Goal: Task Accomplishment & Management: Use online tool/utility

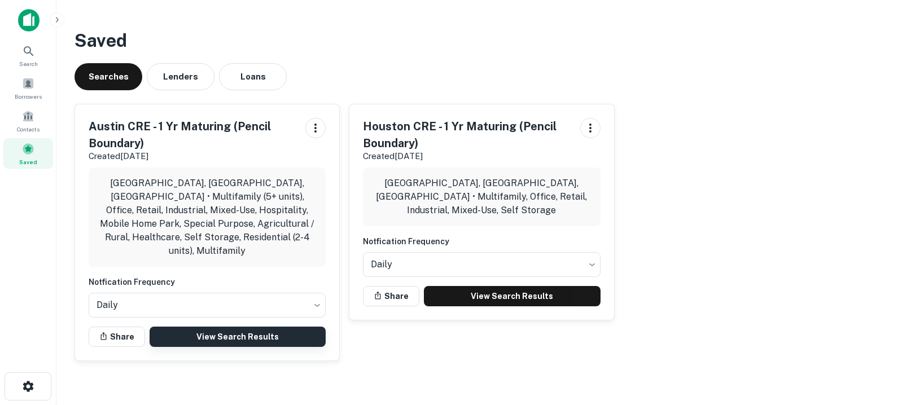
click at [287, 327] on link "View Search Results" at bounding box center [237, 337] width 176 height 20
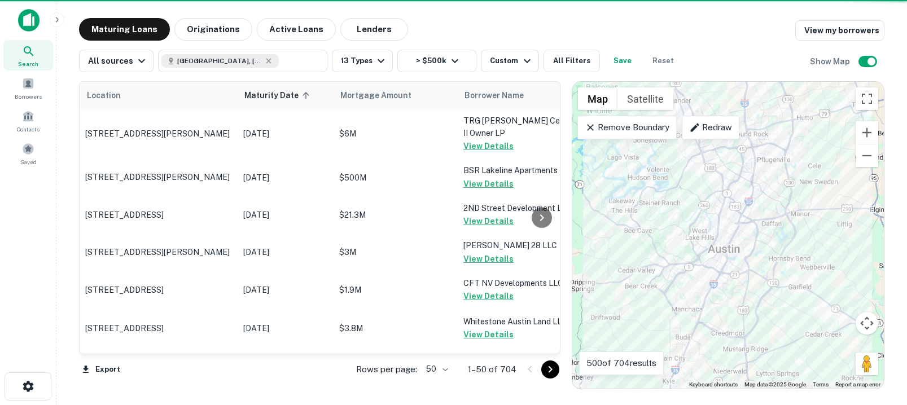
click at [429, 366] on body "Search Borrowers Contacts Saved Maturing Loans Originations Active Loans Lender…" at bounding box center [453, 202] width 907 height 405
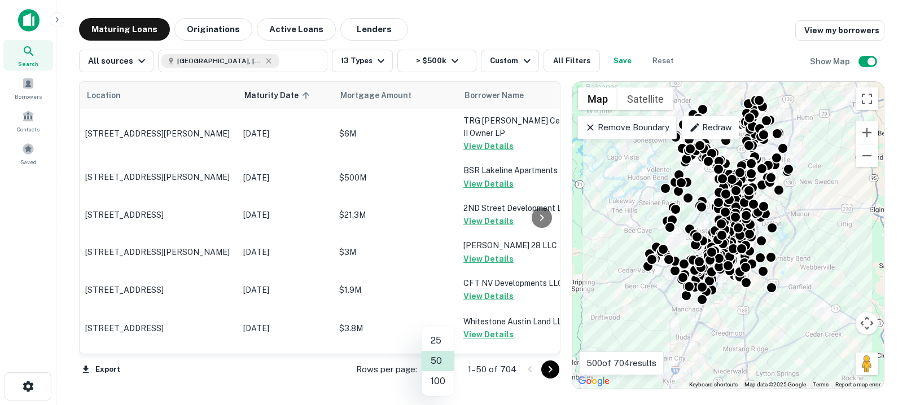
click at [429, 381] on li "100" at bounding box center [437, 381] width 33 height 20
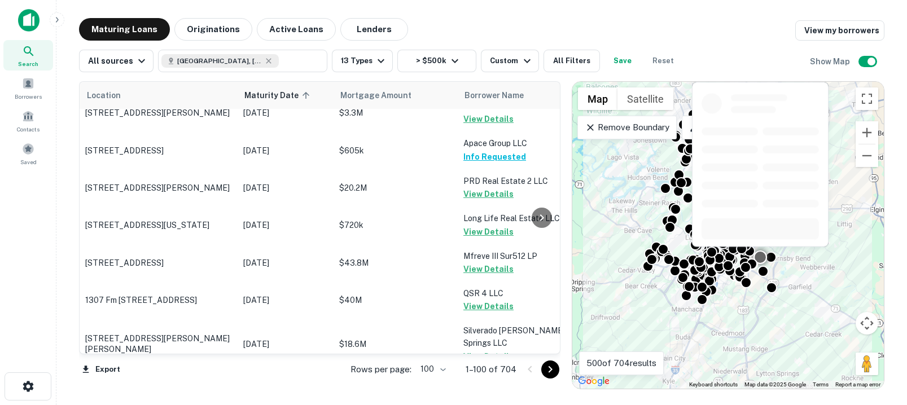
scroll to position [3722, 0]
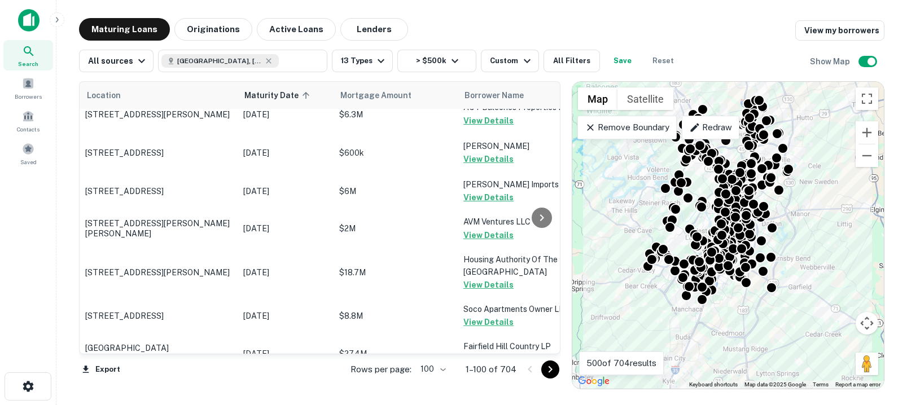
click at [551, 367] on icon "Go to next page" at bounding box center [550, 370] width 14 height 14
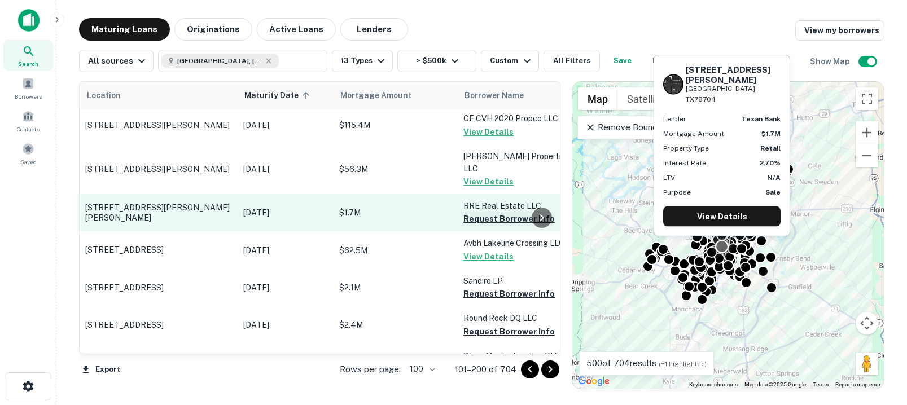
scroll to position [652, 0]
click at [490, 213] on button "Request Borrower Info" at bounding box center [508, 220] width 91 height 14
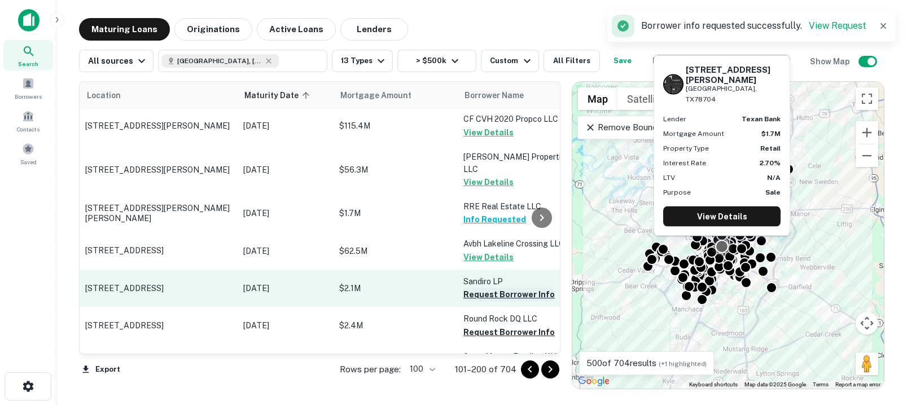
click at [498, 288] on button "Request Borrower Info" at bounding box center [508, 295] width 91 height 14
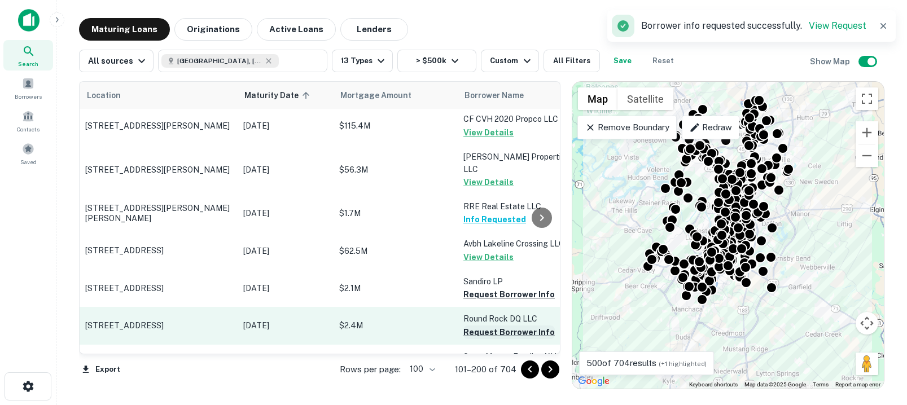
click at [499, 326] on button "Request Borrower Info" at bounding box center [508, 333] width 91 height 14
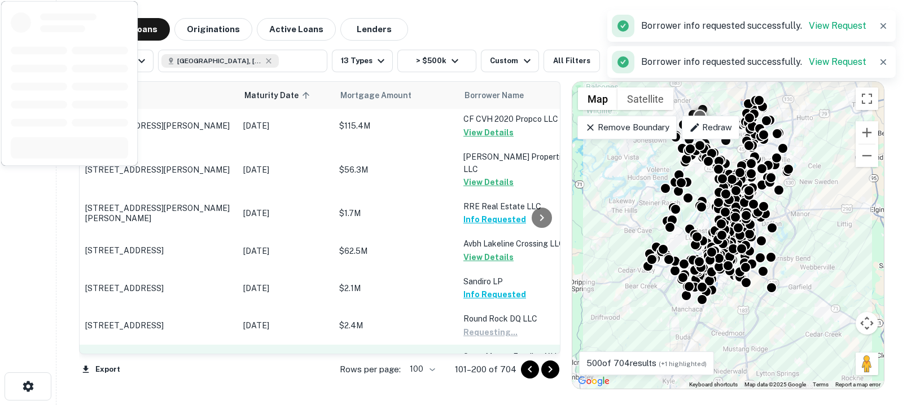
click at [496, 363] on button "Request Borrower Info" at bounding box center [508, 370] width 91 height 14
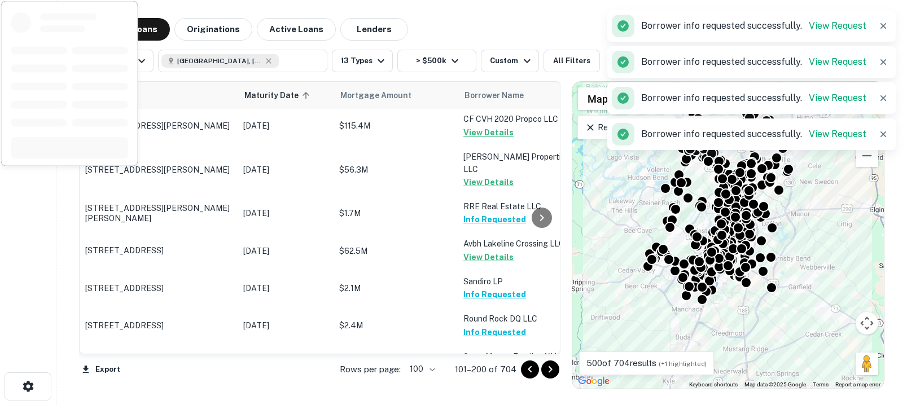
click at [481, 400] on button "Request Borrower Info" at bounding box center [508, 407] width 91 height 14
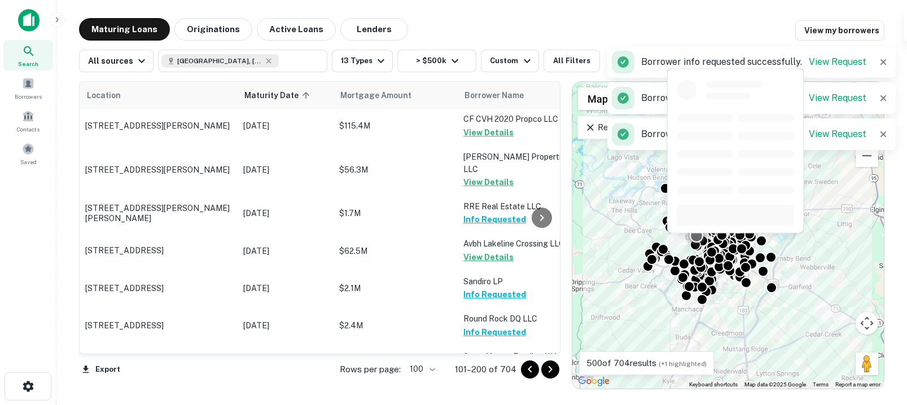
scroll to position [836, 0]
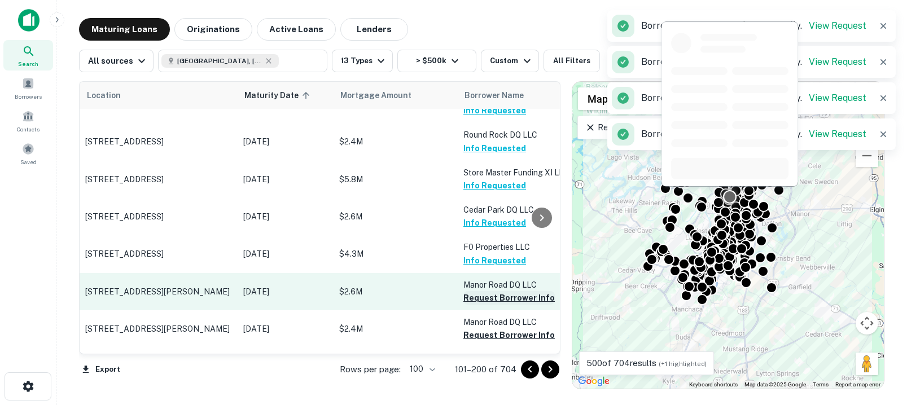
click at [497, 291] on button "Request Borrower Info" at bounding box center [508, 298] width 91 height 14
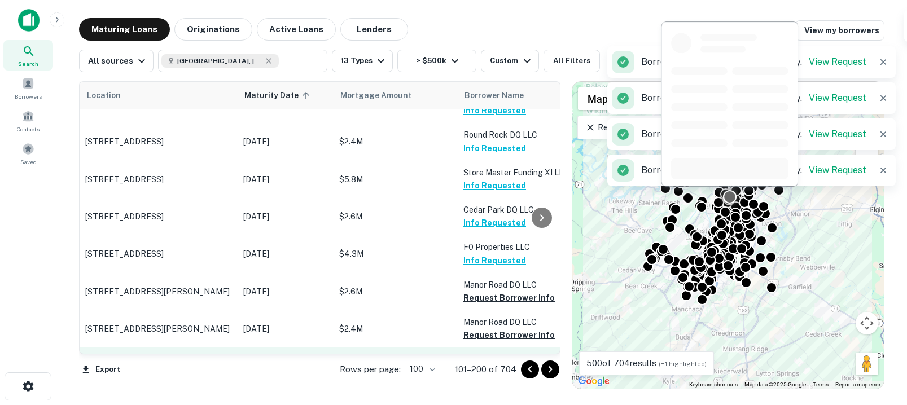
click at [500, 328] on button "Request Borrower Info" at bounding box center [508, 335] width 91 height 14
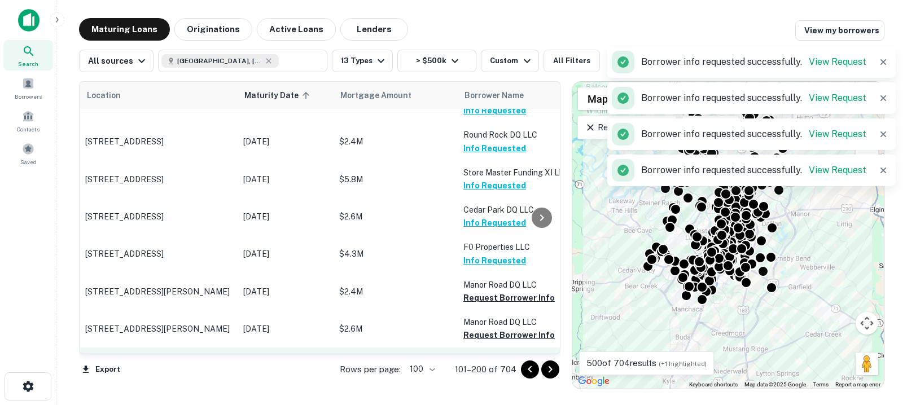
click at [504, 366] on button "Request Borrower Info" at bounding box center [508, 373] width 91 height 14
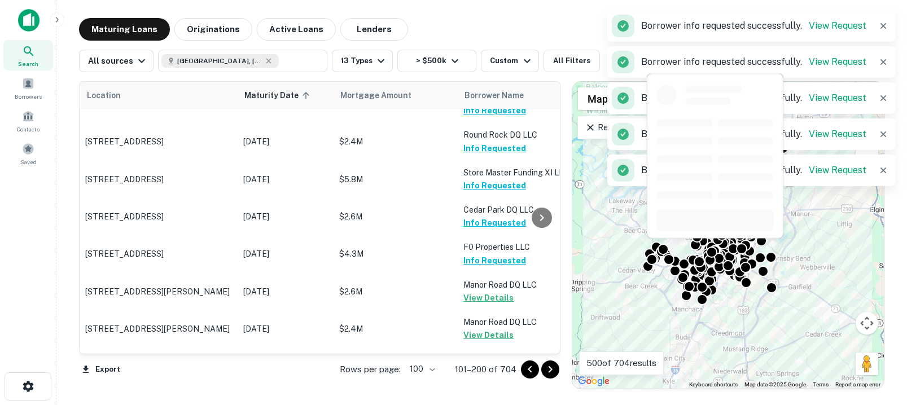
scroll to position [948, 0]
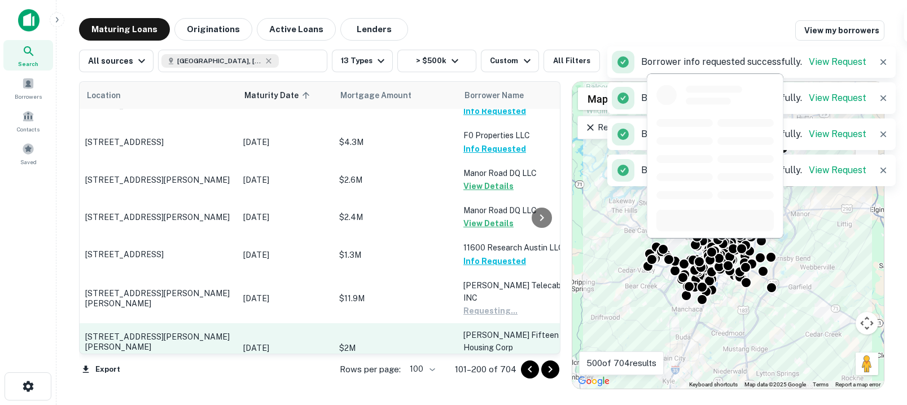
click at [498, 354] on button "Request Borrower Info" at bounding box center [508, 361] width 91 height 14
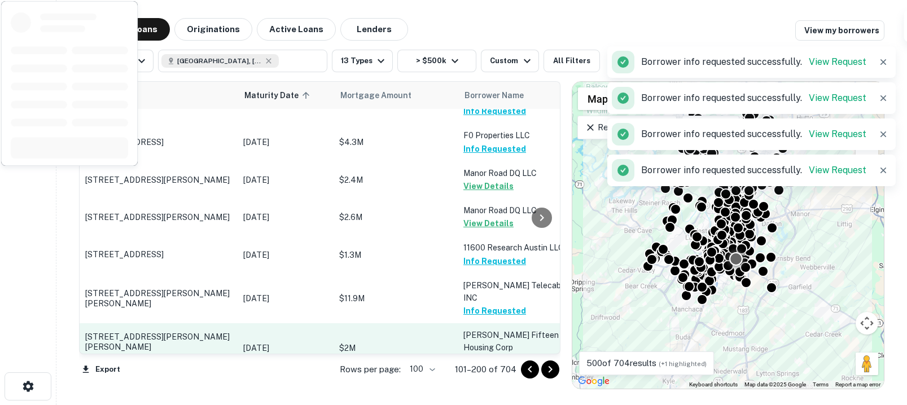
scroll to position [1066, 0]
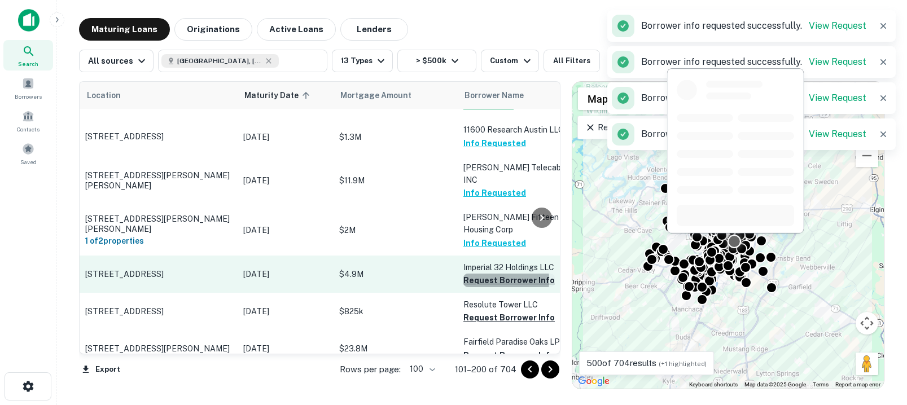
click at [479, 274] on button "Request Borrower Info" at bounding box center [508, 281] width 91 height 14
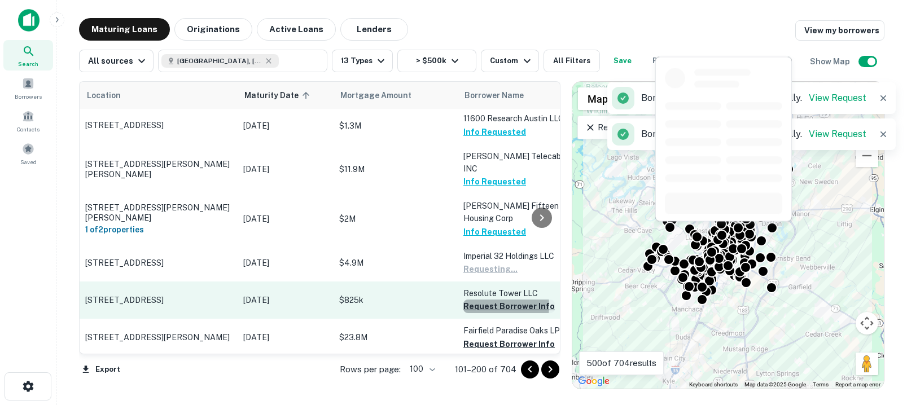
click at [488, 300] on button "Request Borrower Info" at bounding box center [508, 307] width 91 height 14
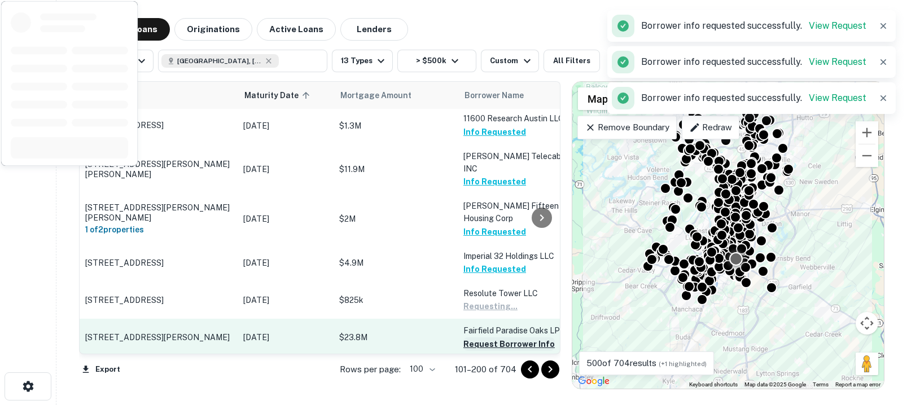
click at [490, 337] on button "Request Borrower Info" at bounding box center [508, 344] width 91 height 14
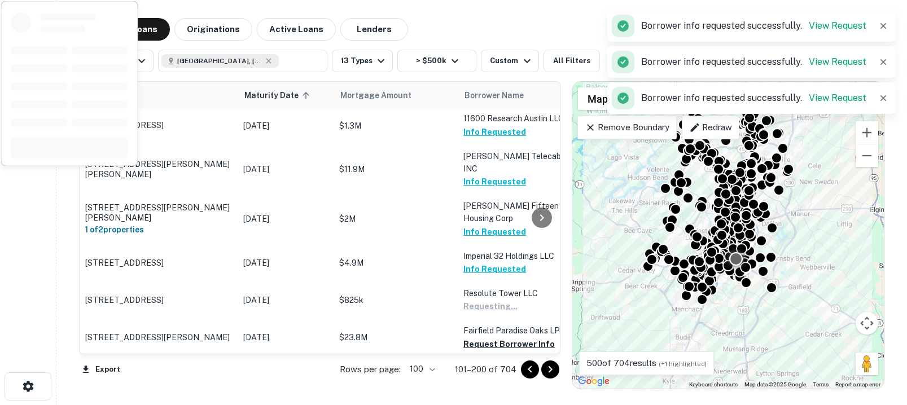
click at [492, 375] on button "Request Borrower Info" at bounding box center [508, 382] width 91 height 14
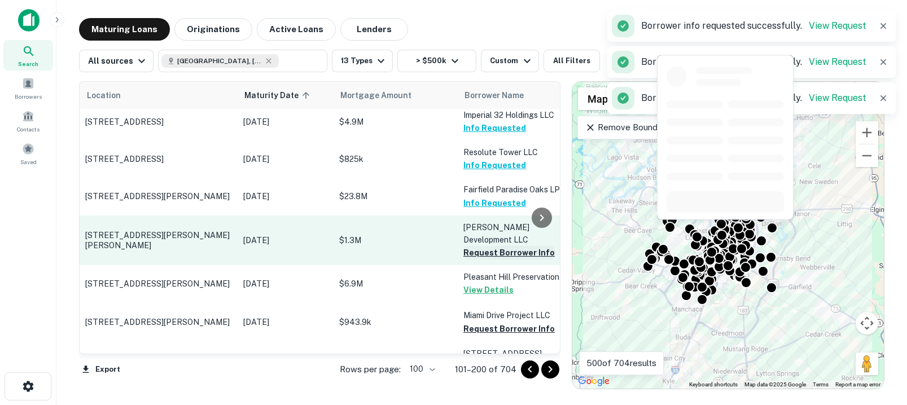
scroll to position [1212, 0]
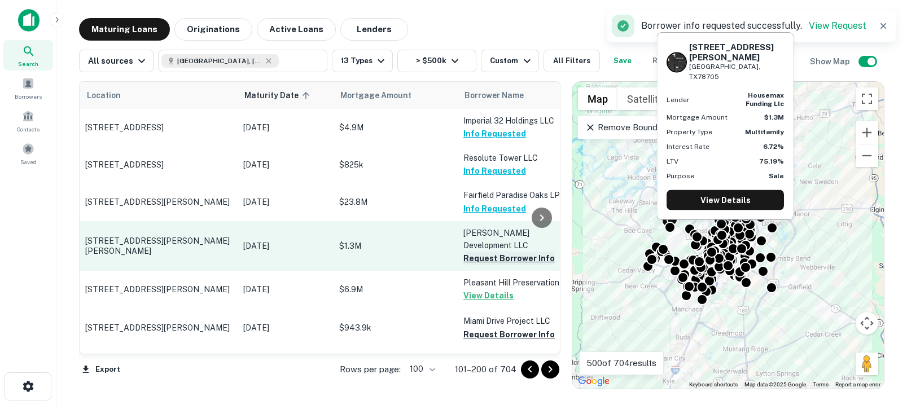
click at [484, 252] on button "Request Borrower Info" at bounding box center [508, 259] width 91 height 14
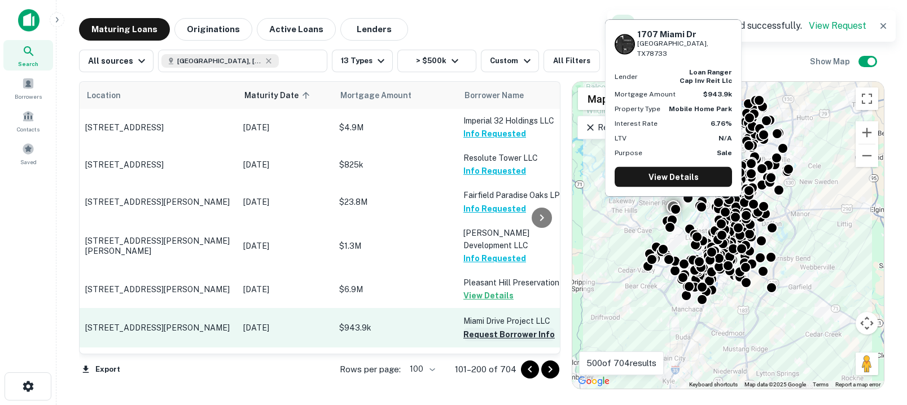
click at [496, 328] on button "Request Borrower Info" at bounding box center [508, 335] width 91 height 14
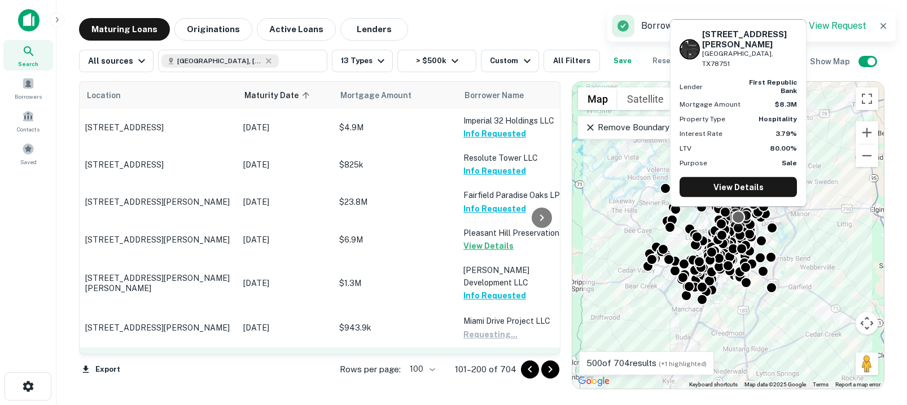
click at [500, 379] on button "Request Borrower Info" at bounding box center [508, 386] width 91 height 14
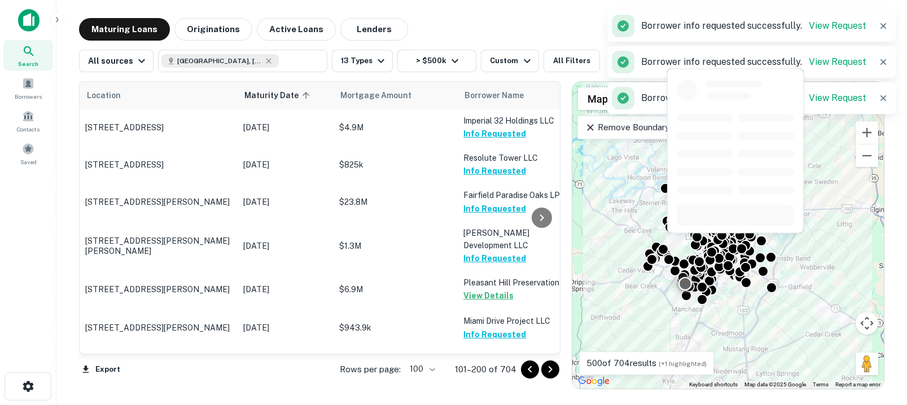
scroll to position [1283, 0]
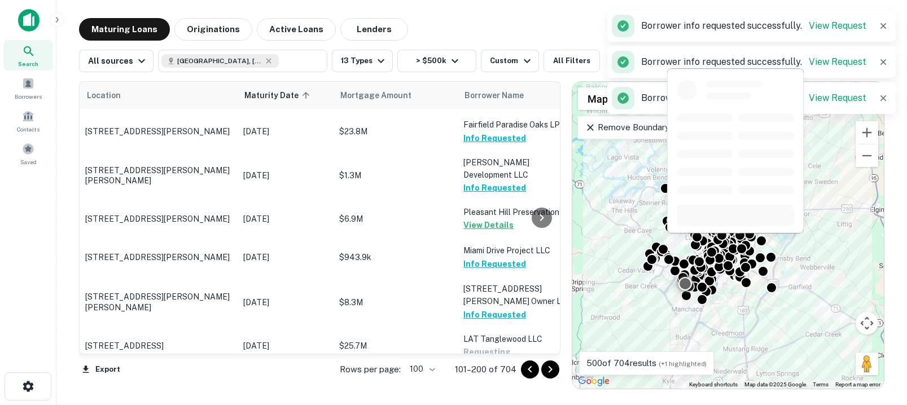
click at [501, 395] on button "Request Borrower Info" at bounding box center [508, 402] width 91 height 14
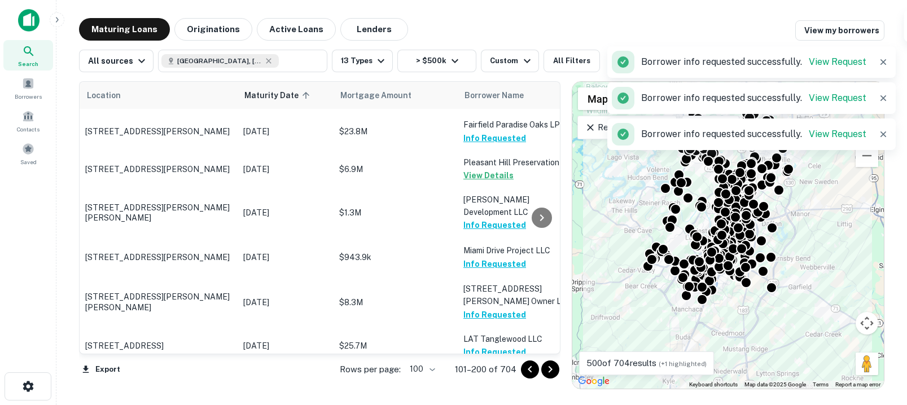
scroll to position [1392, 0]
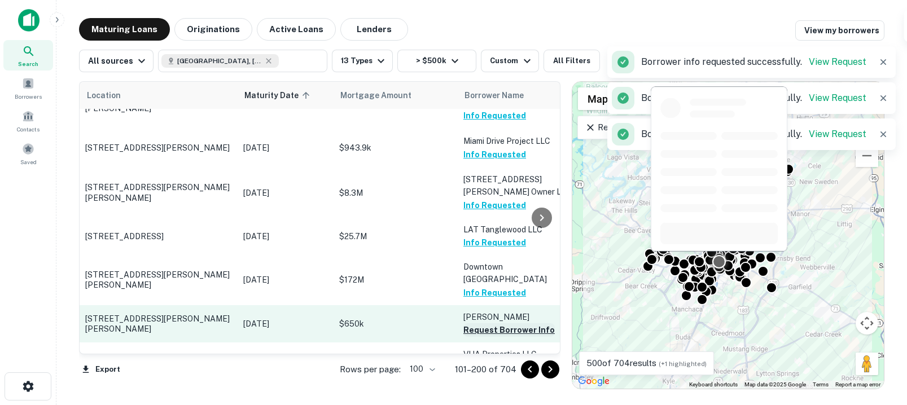
click at [487, 323] on button "Request Borrower Info" at bounding box center [508, 330] width 91 height 14
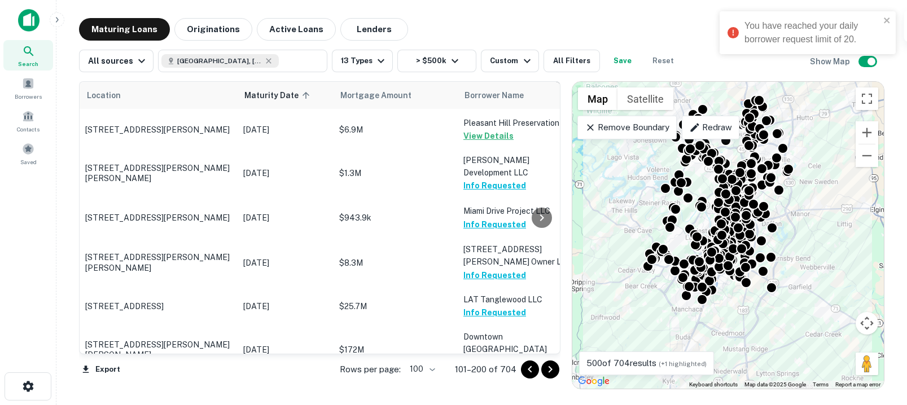
scroll to position [0, 0]
